Goal: Transaction & Acquisition: Purchase product/service

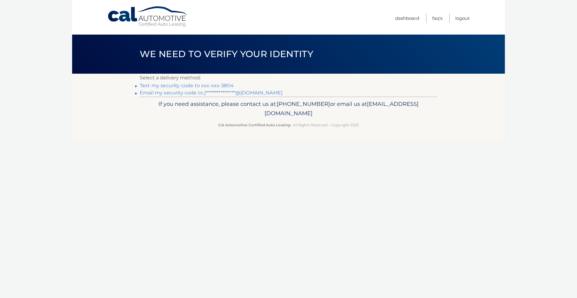
click at [221, 84] on link "Text my security code to xxx-xxx-3804" at bounding box center [187, 86] width 94 height 6
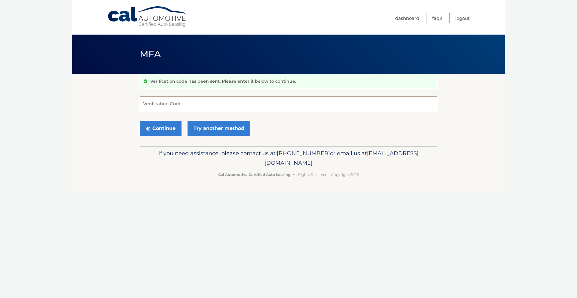
click at [218, 107] on input "Verification Code" at bounding box center [288, 103] width 297 height 15
type input "468415"
click at [170, 132] on button "Continue" at bounding box center [161, 128] width 42 height 15
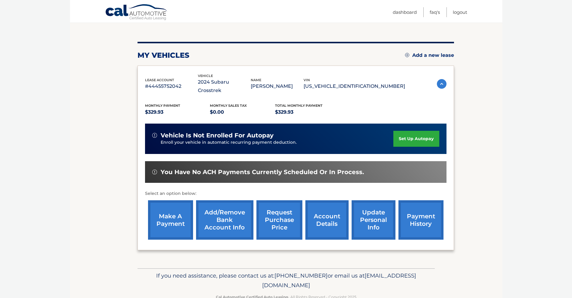
scroll to position [66, 0]
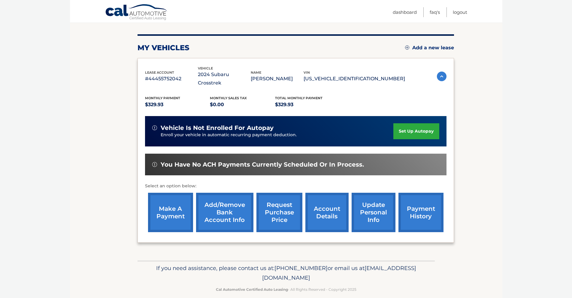
click at [166, 207] on link "make a payment" at bounding box center [170, 212] width 45 height 39
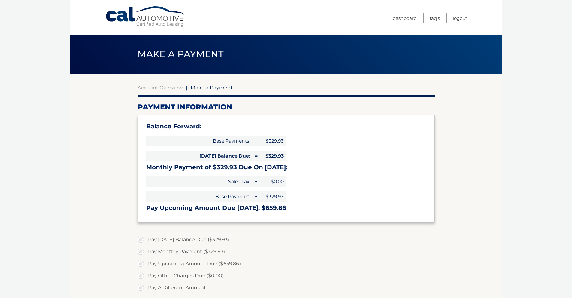
select select "OGU3YzI4MmUtMDAxMy00ODlhLWE4NjUtMjhlOGE3YTkzNjZk"
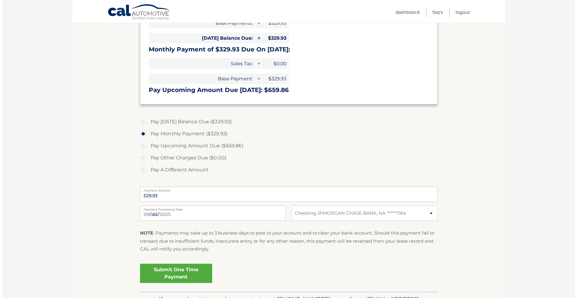
scroll to position [120, 0]
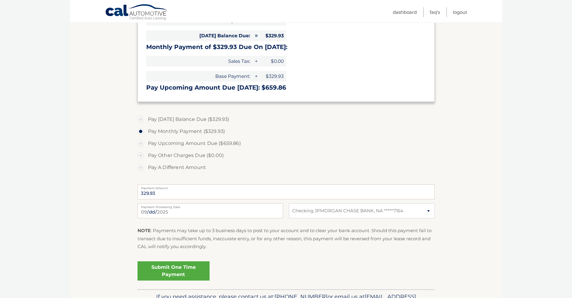
click at [186, 270] on link "Submit One Time Payment" at bounding box center [174, 270] width 72 height 19
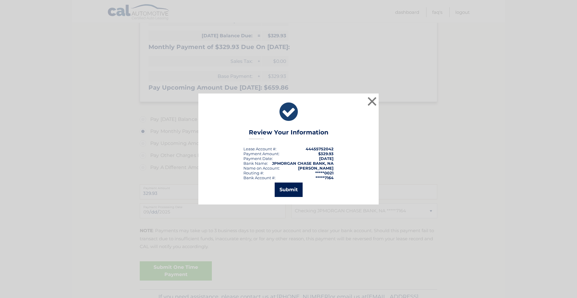
click at [284, 189] on button "Submit" at bounding box center [289, 189] width 28 height 14
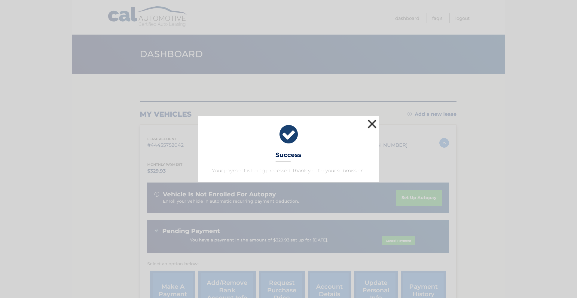
click at [374, 121] on button "×" at bounding box center [372, 124] width 12 height 12
